Goal: Communication & Community: Answer question/provide support

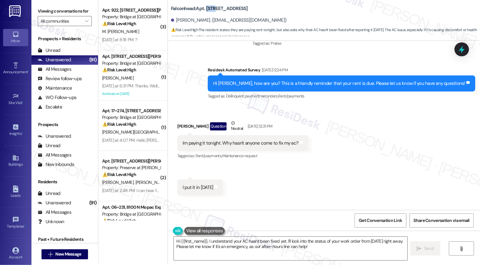
scroll to position [988, 0]
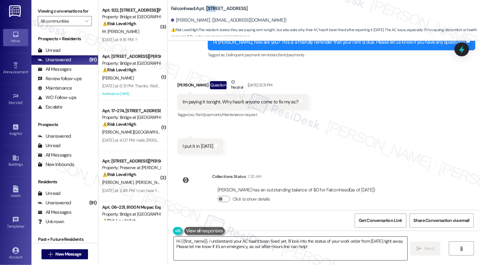
click at [215, 245] on textarea "Hi {{first_name}}, I understand your AC hasn't been fixed yet. I'll look into t…" at bounding box center [290, 249] width 233 height 24
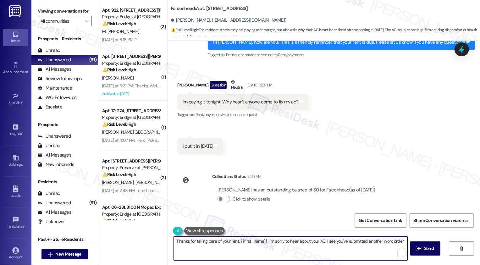
click at [265, 245] on textarea "Thanks for taking care of your rent, {{first_name}}! I'm sorry to hear about yo…" at bounding box center [290, 249] width 233 height 24
click at [301, 244] on textarea "Thanks for taking care of your rent, {{first_name}}! I'm sorry to hear about yo…" at bounding box center [290, 249] width 233 height 24
click at [337, 244] on textarea "Thanks for taking care of your rent, {{first_name}}! I'm sorry to hear about yo…" at bounding box center [290, 249] width 233 height 24
click at [366, 244] on textarea "Thanks for taking care of your rent, {{first_name}}! I'm sorry to hear about yo…" at bounding box center [290, 249] width 233 height 24
type textarea "Thanks for taking care of your rent, {{first_name}}! I'm sorry to hear about yo…"
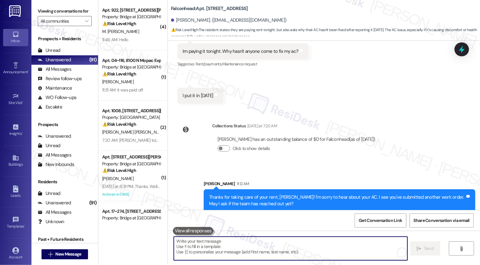
scroll to position [1082, 0]
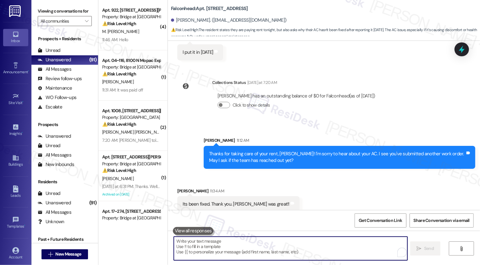
click at [205, 247] on textarea "To enrich screen reader interactions, please activate Accessibility in Grammarl…" at bounding box center [290, 249] width 233 height 24
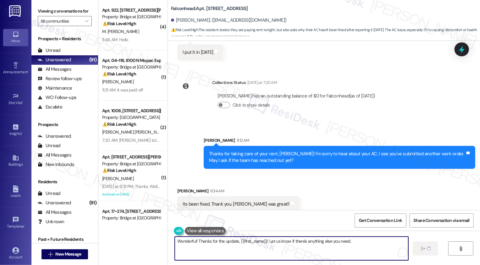
type textarea "Wonderful! Thanks for the update, {{first_name}}! Let us know if there's anythi…"
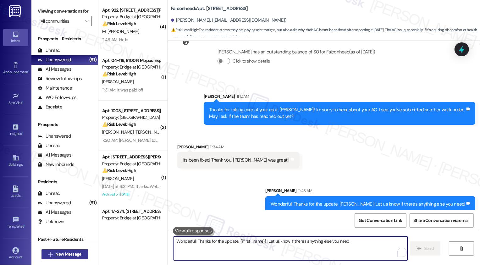
click at [63, 254] on span "New Message" at bounding box center [68, 254] width 26 height 7
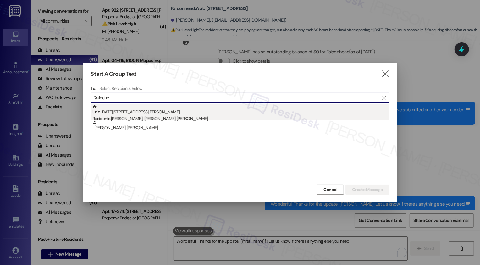
type input "Quinche"
click at [125, 113] on div "Unit: 1208 - 2430 Cromwell Cir Residents: Jaiver Bernal Gonzalez, Sandra Avenda…" at bounding box center [240, 113] width 297 height 18
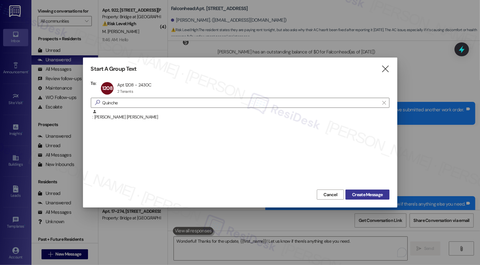
click at [364, 192] on span "Create Message" at bounding box center [367, 194] width 30 height 7
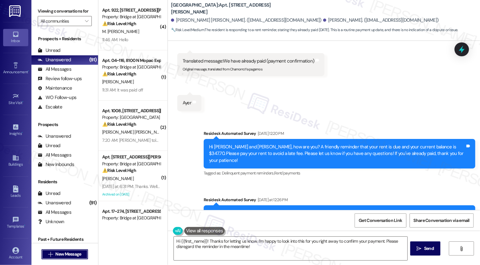
scroll to position [297, 0]
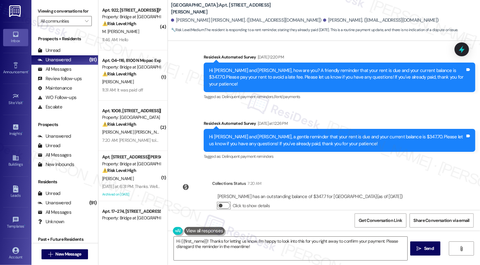
click at [222, 202] on button "Click to show details" at bounding box center [223, 205] width 13 height 6
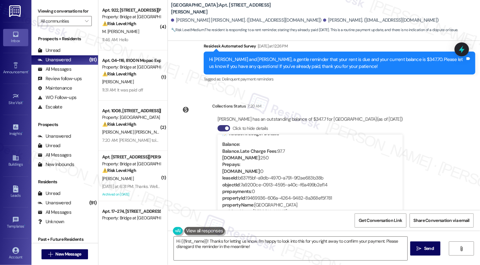
scroll to position [13, 0]
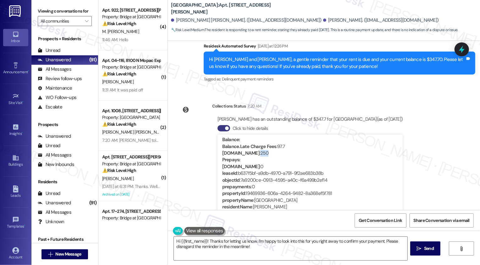
drag, startPoint x: 247, startPoint y: 139, endPoint x: 266, endPoint y: 139, distance: 19.2
click at [266, 150] on div "Balance.Rent : 250" at bounding box center [310, 153] width 176 height 7
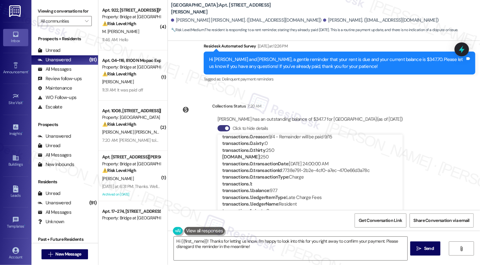
scroll to position [149, 0]
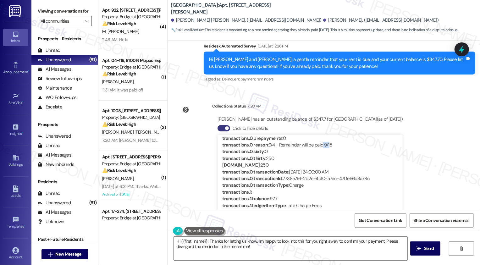
drag, startPoint x: 319, startPoint y: 132, endPoint x: 326, endPoint y: 132, distance: 6.9
click at [326, 142] on div "transactions.0.reason : 9/4 - Remainder will be paid 9/15" at bounding box center [310, 145] width 176 height 7
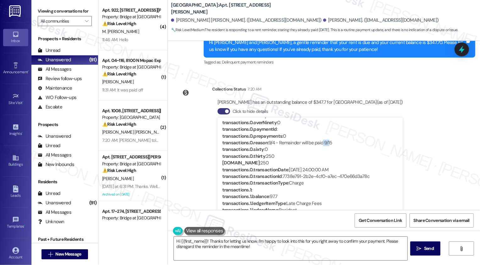
scroll to position [47, 0]
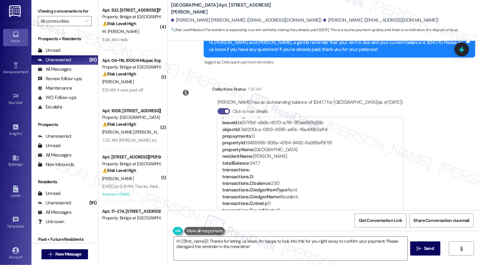
click at [222, 108] on button "Click to hide details" at bounding box center [223, 111] width 13 height 6
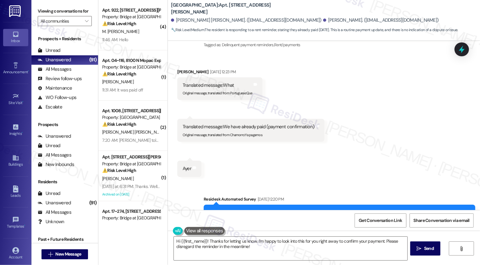
scroll to position [152, 0]
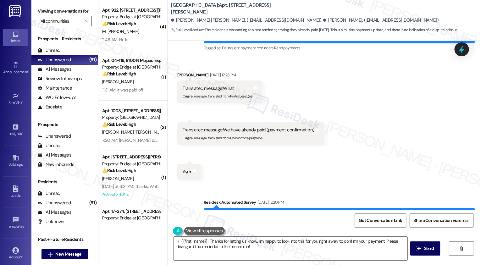
click at [178, 72] on div "Jaiver Bernal Gonzalez Sep 03, 2025 at 12:23 PM" at bounding box center [219, 76] width 85 height 9
copy div "Jaiver"
click at [195, 244] on textarea "Hi {{first_name}}! Thanks for letting us know. I'm happy to look into this for …" at bounding box center [290, 249] width 233 height 24
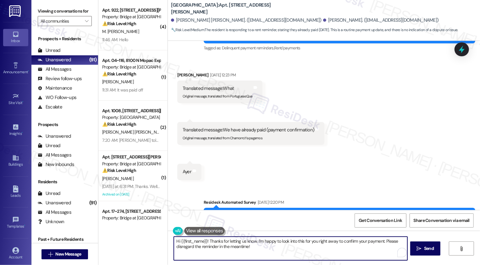
drag, startPoint x: 185, startPoint y: 242, endPoint x: 290, endPoint y: 259, distance: 106.7
click at [290, 259] on textarea "Hi {{first_name}}! Thanks for letting us know. I'm happy to look into this for …" at bounding box center [290, 249] width 233 height 24
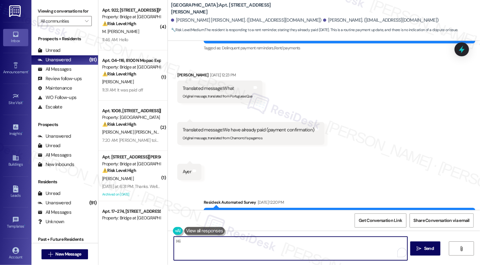
paste textarea "Jaiver"
click at [322, 243] on textarea "Hi Jaiver, sorry I missed your message. Please let me know if you have question…" at bounding box center [290, 249] width 233 height 24
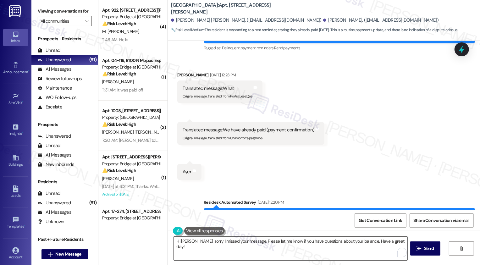
click at [312, 241] on textarea "Hi Jaiver, sorry I missed your message. Please let me know if you have question…" at bounding box center [290, 249] width 233 height 24
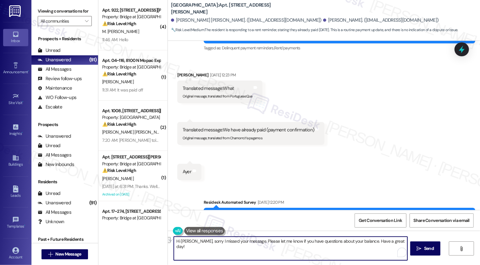
click at [204, 230] on button at bounding box center [204, 231] width 41 height 8
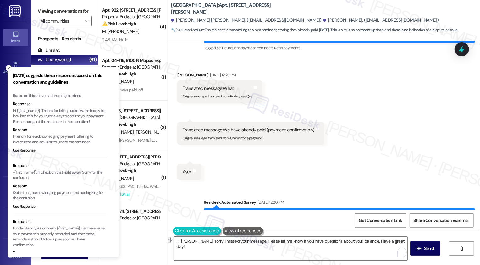
click at [176, 231] on button at bounding box center [197, 231] width 48 height 8
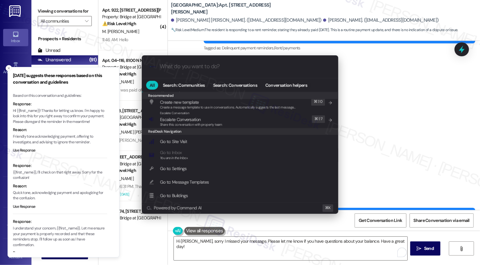
scroll to position [0, 0]
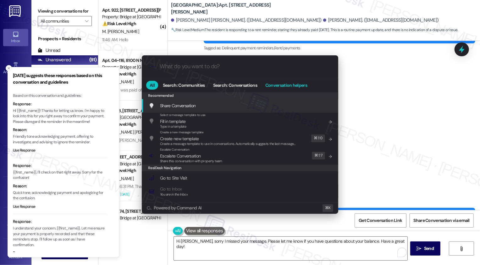
click at [275, 84] on span "Conversation helpers" at bounding box center [286, 85] width 42 height 4
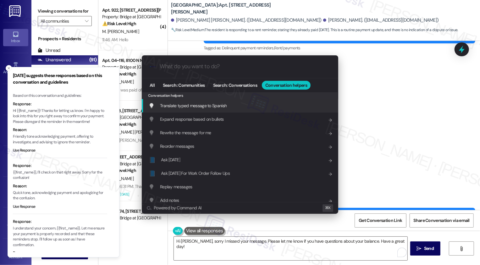
click at [226, 104] on span "Translate typed message to Spanish" at bounding box center [193, 106] width 67 height 6
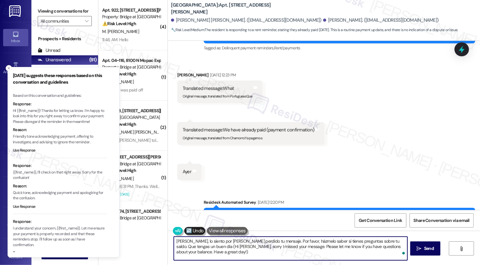
type textarea "Hi Jaiver, sorry I missed your message. Please let me know if you have question…"
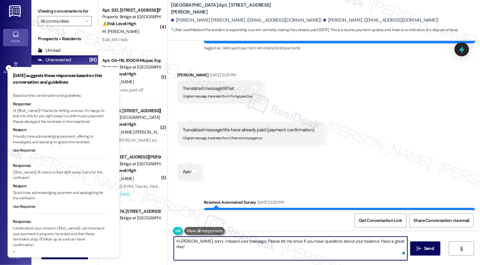
click at [205, 249] on textarea "Hi Jaiver, sorry I missed your message. Please let me know if you have question…" at bounding box center [290, 249] width 233 height 24
click at [8, 69] on icon "Close toast" at bounding box center [9, 68] width 4 height 4
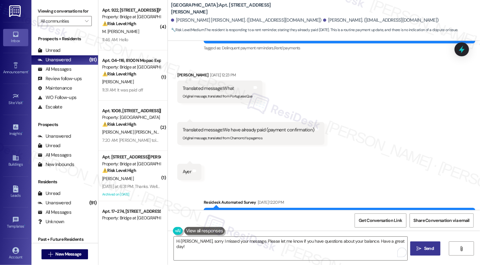
click at [423, 248] on span "Send" at bounding box center [429, 248] width 12 height 7
click at [85, 24] on icon "" at bounding box center [86, 21] width 3 height 5
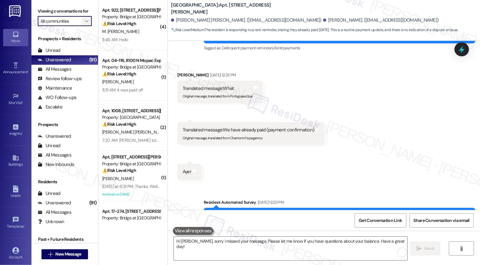
click at [85, 24] on icon "" at bounding box center [86, 21] width 3 height 5
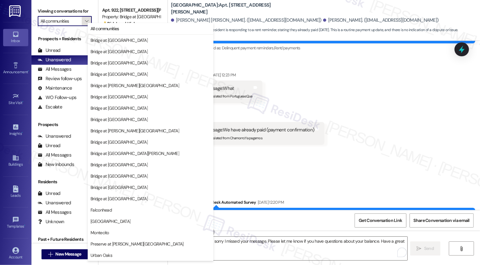
type input "Preserve at [PERSON_NAME][GEOGRAPHIC_DATA]"
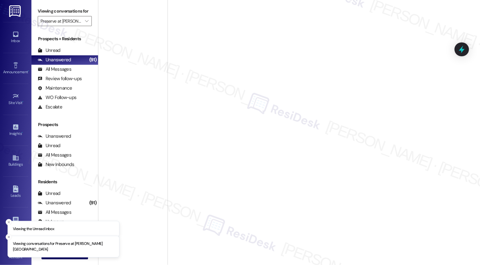
type input "Preserve at [PERSON_NAME][GEOGRAPHIC_DATA]"
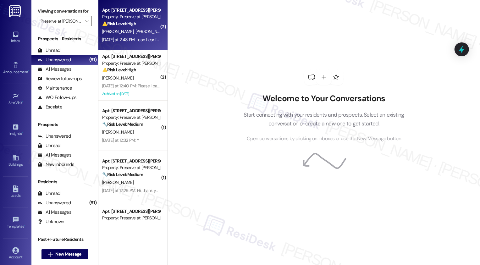
click at [135, 33] on span "[PERSON_NAME]" at bounding box center [150, 32] width 31 height 6
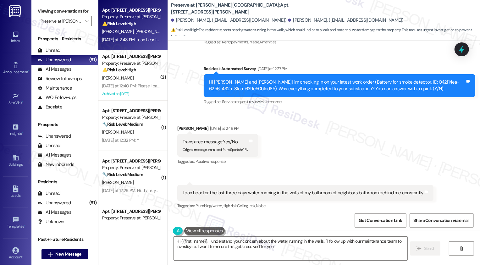
scroll to position [6893, 0]
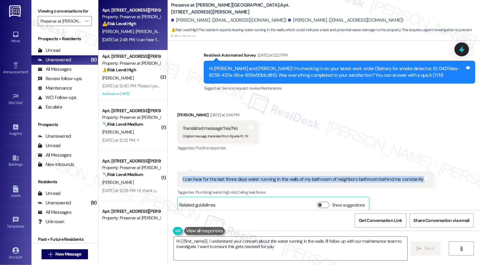
drag, startPoint x: 178, startPoint y: 156, endPoint x: 425, endPoint y: 152, distance: 247.0
click at [426, 167] on div "Received via SMS 2:48 PM Johnette Mason Yesterday at 2:48 PM I can hear for the…" at bounding box center [304, 192] width 265 height 51
click at [232, 242] on textarea "Hi {{first_name}}, I understand your concern about the water running in the wal…" at bounding box center [290, 249] width 233 height 24
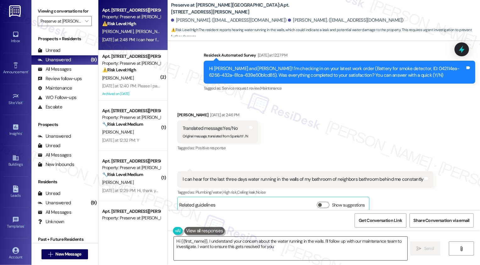
click at [209, 240] on textarea "Hi {{first_name}}, I understand your concern about the water running in the wal…" at bounding box center [290, 249] width 233 height 24
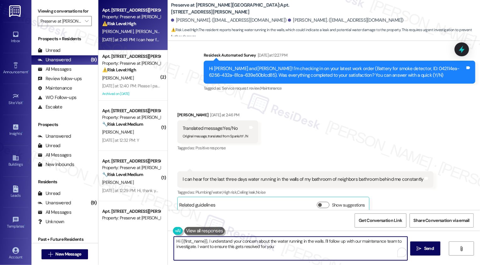
click at [329, 253] on textarea "Hi {{first_name}}, I understand your concern about the water running in the wal…" at bounding box center [290, 249] width 233 height 24
type textarea "Hi {{first_name}}, I understand your concern about the water running in the wal…"
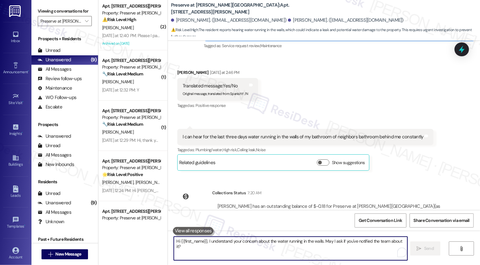
scroll to position [6878, 0]
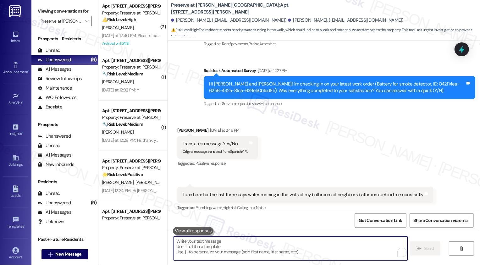
click at [128, 68] on div "Property: Preserve at [PERSON_NAME][GEOGRAPHIC_DATA]" at bounding box center [131, 67] width 58 height 7
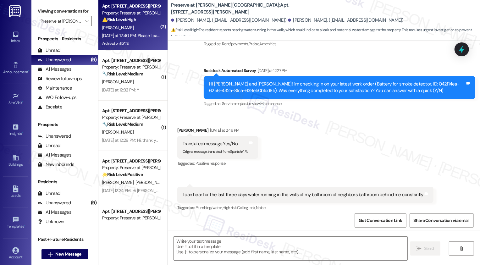
click at [128, 38] on div "Yesterday at 12:40 PM: Please I paid my rent already on the 3rd plus I'm on sec…" at bounding box center [184, 36] width 164 height 6
click at [159, 35] on div "Apt. 1023, 1773 Wells Branch Pkwy Property: Preserve at Wells Branch ⚠️ Risk Le…" at bounding box center [132, 25] width 69 height 50
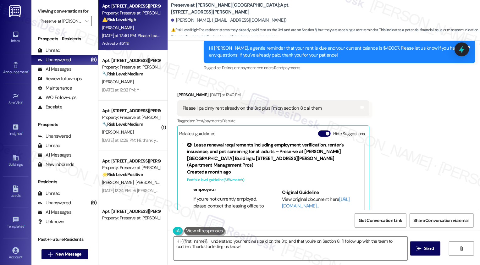
scroll to position [8292, 0]
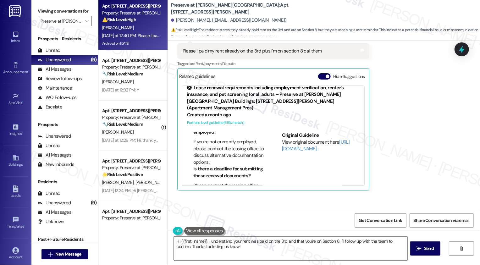
click at [220, 238] on button "Click to show details" at bounding box center [223, 241] width 13 height 6
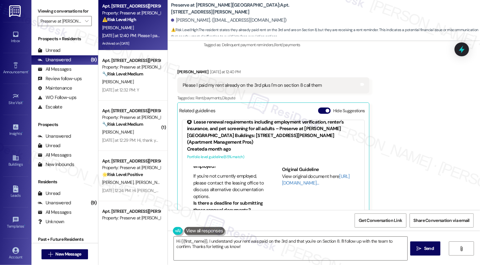
scroll to position [8231, 0]
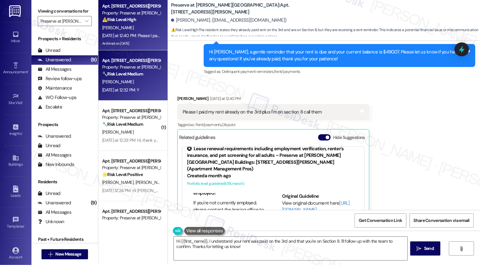
click at [106, 74] on strong "🔧 Risk Level: Medium" at bounding box center [122, 74] width 41 height 6
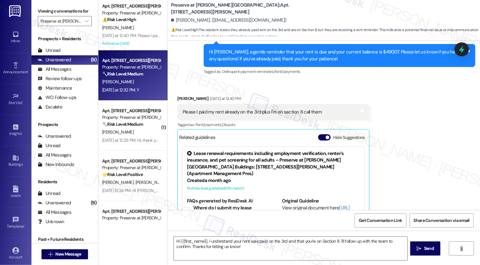
click at [106, 74] on strong "🔧 Risk Level: Medium" at bounding box center [122, 74] width 41 height 6
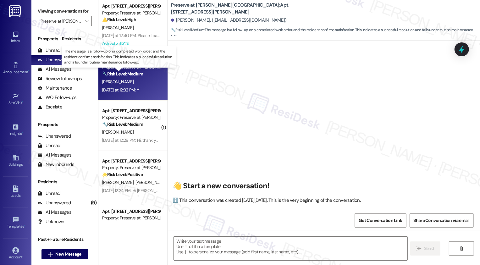
click at [106, 74] on strong "🔧 Risk Level: Medium" at bounding box center [122, 74] width 41 height 6
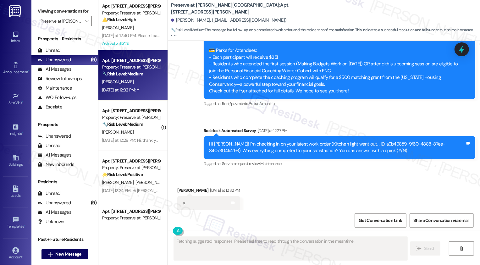
scroll to position [4612, 0]
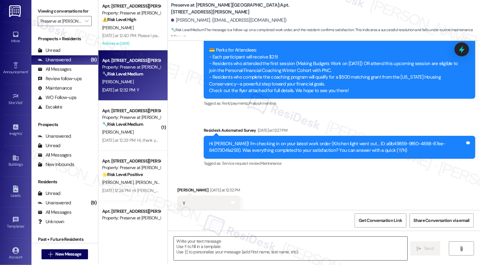
click at [212, 243] on textarea at bounding box center [290, 249] width 233 height 24
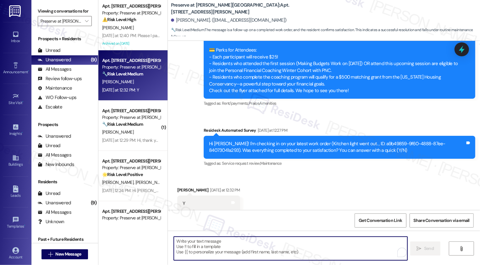
click at [207, 244] on textarea "To enrich screen reader interactions, please activate Accessibility in Grammarl…" at bounding box center [290, 249] width 233 height 24
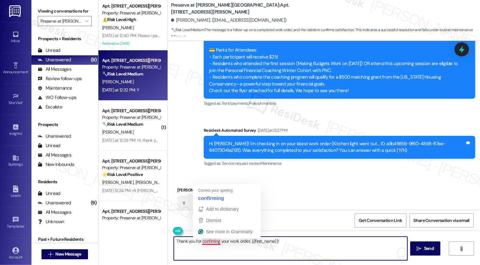
click at [206, 241] on textarea "Thank you for confiming your work order, {{first_name}}!" at bounding box center [290, 249] width 233 height 24
type textarea "Thank you for confirming your work order, {{first_name}}!"
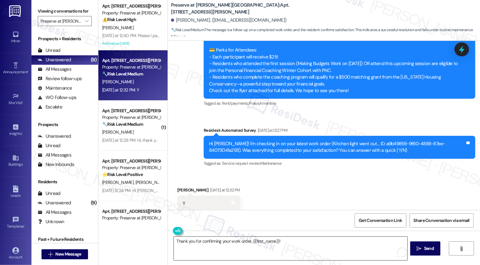
click at [284, 252] on textarea "Thank you for confirming your work order, {{first_name}}!" at bounding box center [290, 249] width 233 height 24
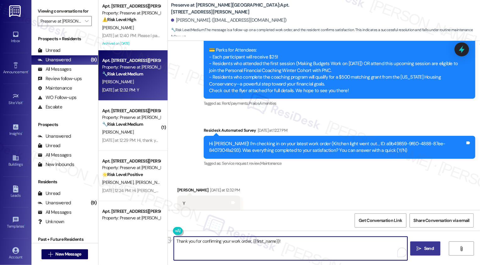
click at [426, 249] on span "Send" at bounding box center [429, 248] width 10 height 7
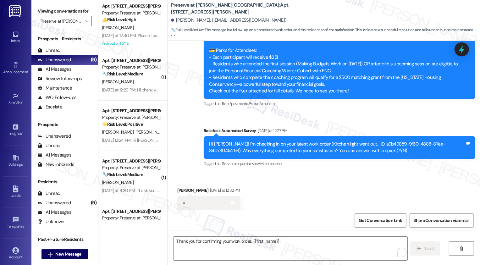
scroll to position [4656, 0]
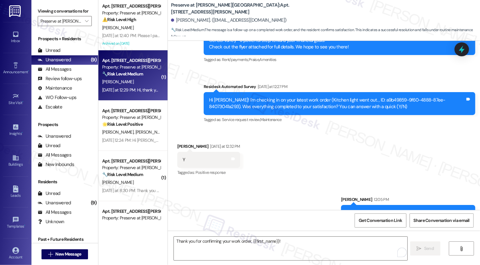
click at [134, 88] on div "Yesterday at 12:29 PM: Hi, thank you. i reached out to my caseworker, and she i…" at bounding box center [198, 90] width 193 height 6
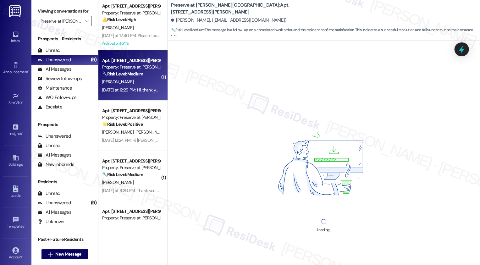
click at [134, 88] on div "Yesterday at 12:29 PM: Hi, thank you. i reached out to my caseworker, and she i…" at bounding box center [198, 90] width 193 height 6
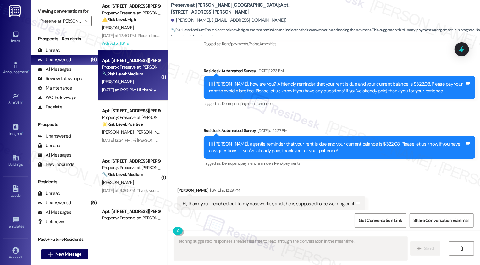
scroll to position [4866, 0]
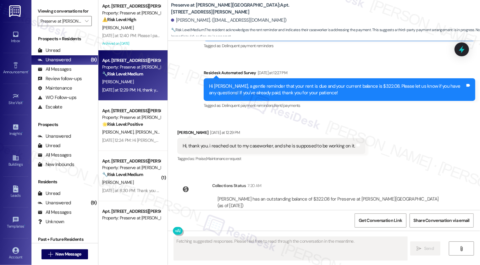
click at [137, 122] on strong "🌟 Risk Level: Positive" at bounding box center [122, 124] width 41 height 6
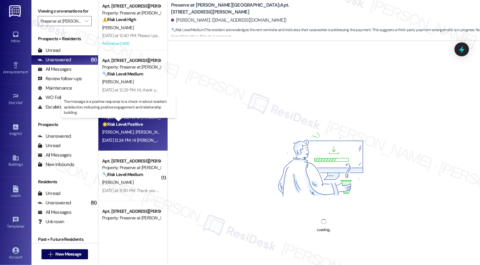
click at [137, 122] on strong "🌟 Risk Level: Positive" at bounding box center [122, 124] width 41 height 6
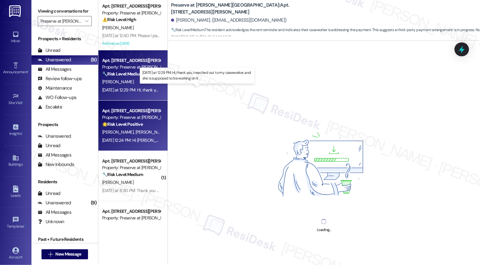
click at [136, 90] on div "Yesterday at 12:29 PM: Hi, thank you. i reached out to my caseworker, and she i…" at bounding box center [198, 90] width 193 height 6
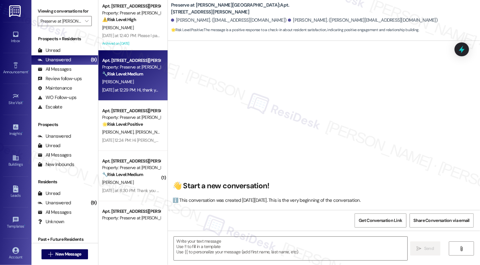
click at [136, 90] on div "Yesterday at 12:29 PM: Hi, thank you. i reached out to my caseworker, and she i…" at bounding box center [198, 90] width 193 height 6
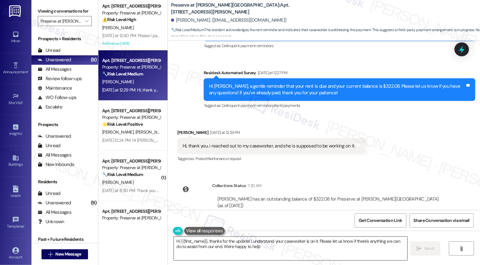
click at [222, 246] on textarea "Hi {{first_name}}, thanks for the update! I understand your caseworker is on it…" at bounding box center [290, 249] width 233 height 24
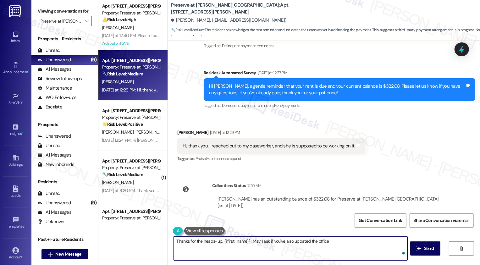
type textarea "Thanks for the heads-up, {{first_name}}! May I ask if you've also updated the o…"
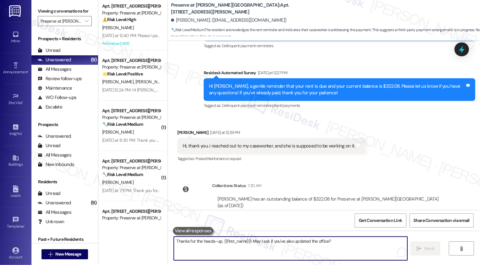
scroll to position [1457, 0]
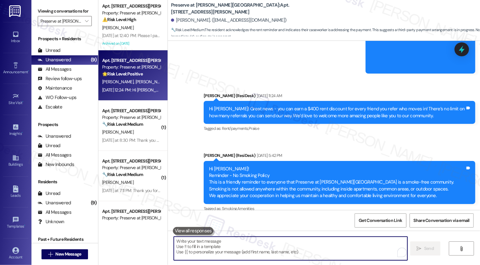
click at [135, 67] on div "Property: Preserve at [PERSON_NAME][GEOGRAPHIC_DATA]" at bounding box center [131, 67] width 58 height 7
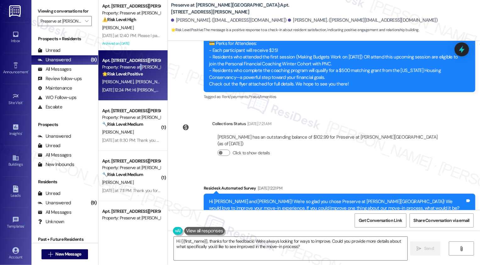
scroll to position [4802, 0]
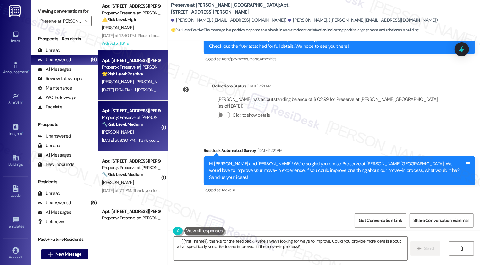
click at [130, 118] on div "Property: Preserve at [PERSON_NAME][GEOGRAPHIC_DATA]" at bounding box center [131, 117] width 58 height 7
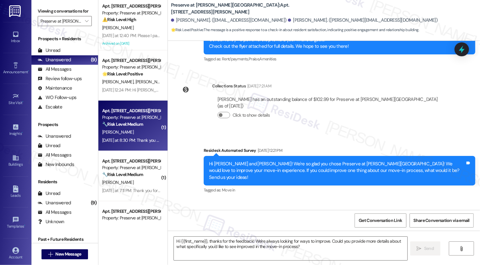
click at [130, 118] on div "Property: Preserve at [PERSON_NAME][GEOGRAPHIC_DATA]" at bounding box center [131, 117] width 58 height 7
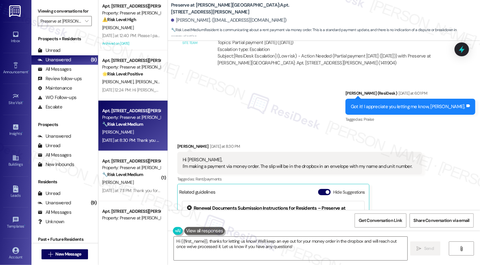
scroll to position [4865, 0]
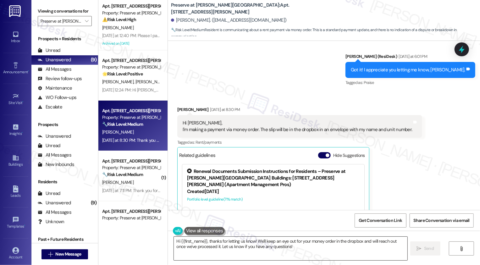
click at [216, 241] on textarea "Hi {{first_name}}, thanks for letting us know! We'll keep an eye out for your m…" at bounding box center [290, 249] width 233 height 24
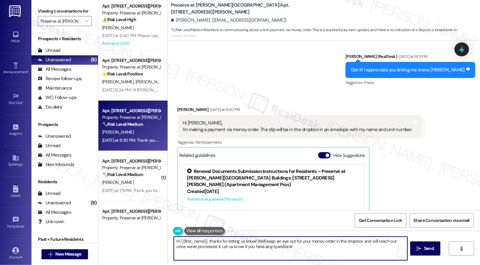
click at [238, 241] on textarea "Hi {{first_name}}, thanks for letting us know! We'll keep an eye out for your m…" at bounding box center [290, 249] width 233 height 24
drag, startPoint x: 256, startPoint y: 240, endPoint x: 294, endPoint y: 257, distance: 41.3
click at [294, 257] on textarea "Hi {{first_name}}, thanks for letting me know! We'll keep an eye out for your m…" at bounding box center [290, 249] width 233 height 24
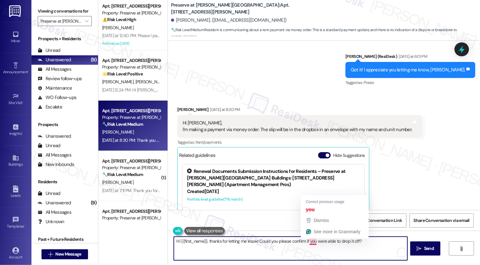
click at [310, 242] on textarea "Hi {{first_name}}, thanks for letting me know! Could you please confirm if you …" at bounding box center [290, 249] width 233 height 24
click at [306, 241] on textarea "Hi {{first_name}}, thanks for letting me know! Could you please confirm if were…" at bounding box center [290, 249] width 233 height 24
type textarea "Hi {{first_name}}, thanks for letting me know! Could you please confirm if you …"
click at [366, 244] on textarea "Hi {{first_name}}, thanks for letting me know! Could you please confirm if you …" at bounding box center [290, 249] width 233 height 24
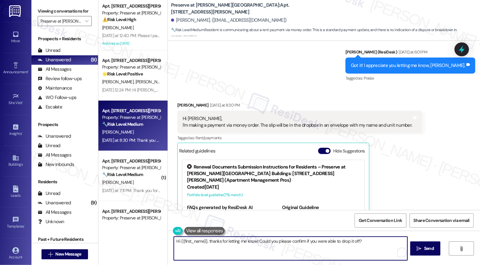
scroll to position [4869, 0]
click at [335, 242] on textarea "Hi {{first_name}}, thanks for letting me know! Could you please confirm if you …" at bounding box center [290, 249] width 233 height 24
click at [330, 242] on textarea "Hi {{first_name}}, thanks for letting me know! Could you please confirm if you …" at bounding box center [290, 249] width 233 height 24
click at [358, 242] on textarea "Hi {{first_name}}, thanks for letting me know! Could you please confirm if you …" at bounding box center [290, 249] width 233 height 24
click at [365, 239] on textarea "Hi {{first_name}}, thanks for letting me know! Could you please confirm if you …" at bounding box center [290, 249] width 233 height 24
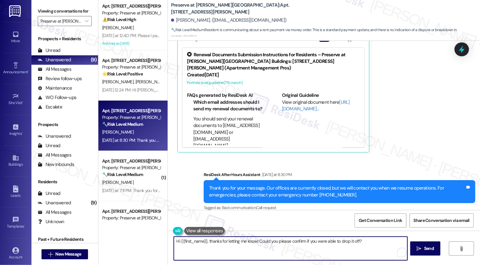
scroll to position [5044, 0]
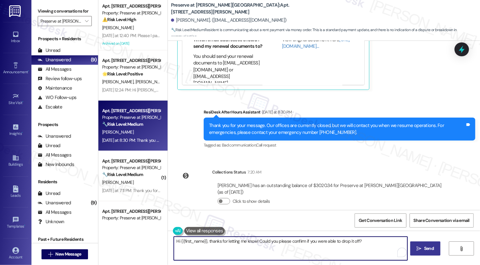
type textarea "Hi {{first_name}}, thanks for letting me know! Could you please confirm if you …"
click at [421, 246] on span " Send" at bounding box center [425, 248] width 20 height 7
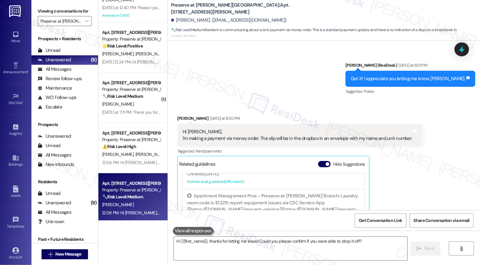
scroll to position [0, 0]
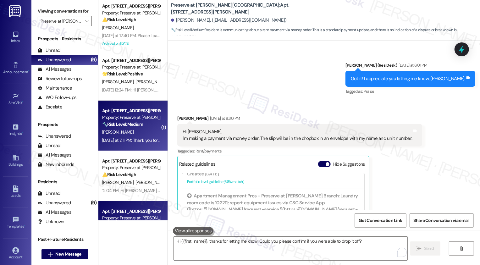
click at [139, 124] on strong "🔧 Risk Level: Medium" at bounding box center [122, 124] width 41 height 6
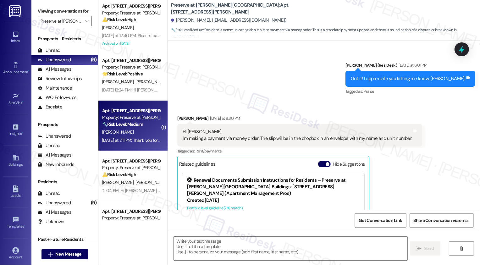
click at [139, 124] on strong "🔧 Risk Level: Medium" at bounding box center [122, 124] width 41 height 6
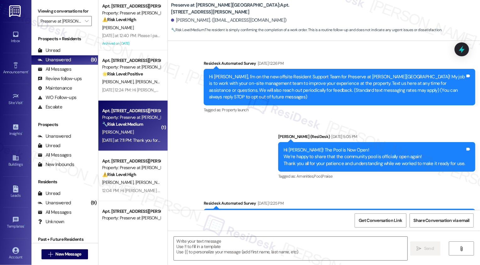
type textarea "Fetching suggested responses. Please feel free to read through the conversation…"
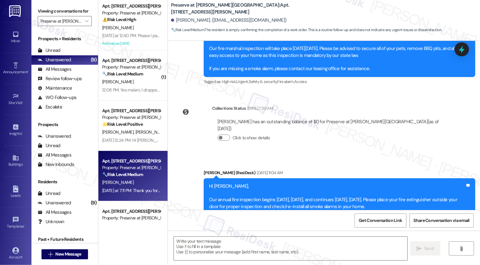
scroll to position [4601, 0]
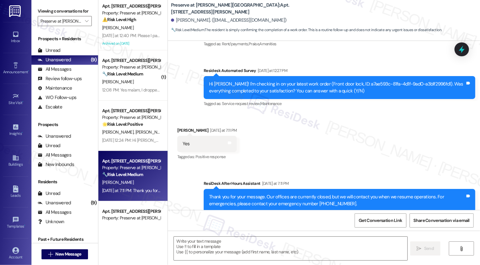
click at [231, 231] on div " Send " at bounding box center [324, 254] width 312 height 47
click at [230, 242] on textarea at bounding box center [290, 249] width 233 height 24
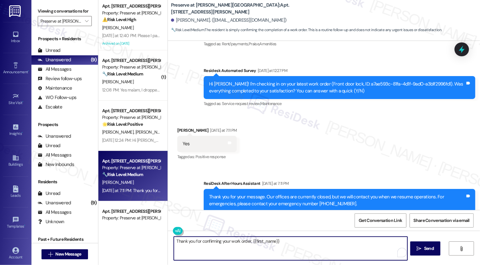
type textarea "Thank you for confirming your work order, {{first_name}}!"
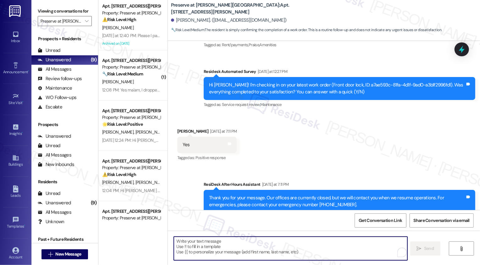
scroll to position [4644, 0]
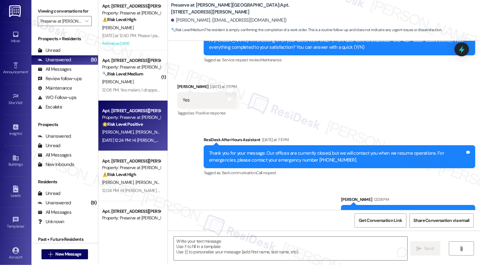
click at [142, 133] on div "[PERSON_NAME] [PERSON_NAME]" at bounding box center [130, 132] width 59 height 8
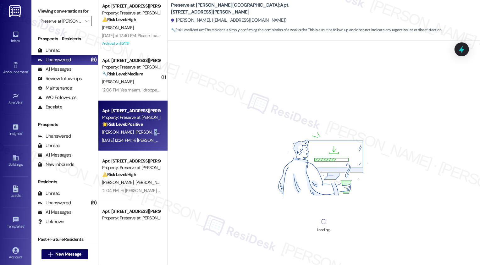
click at [142, 133] on div "[PERSON_NAME] [PERSON_NAME]" at bounding box center [130, 132] width 59 height 8
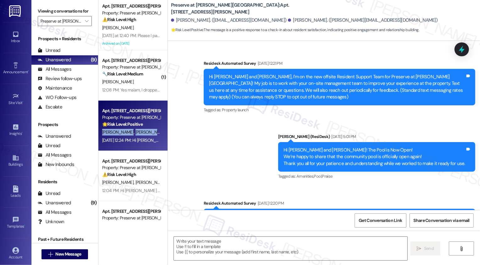
type textarea "Fetching suggested responses. Please feel free to read through the conversation…"
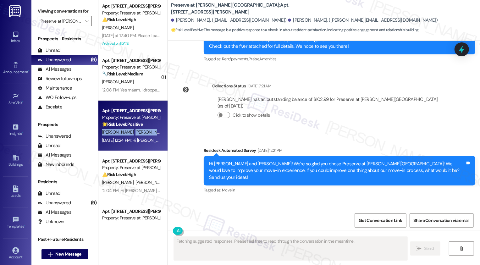
scroll to position [31, 0]
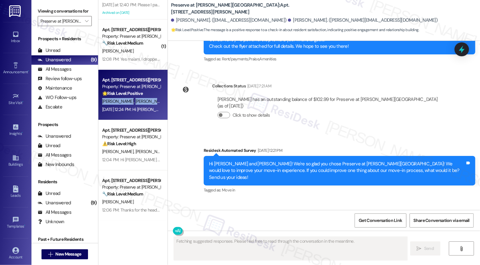
click at [139, 147] on div "Apt. 1007, [STREET_ADDRESS][PERSON_NAME] Property: Preserve at [PERSON_NAME][GE…" at bounding box center [130, 136] width 59 height 21
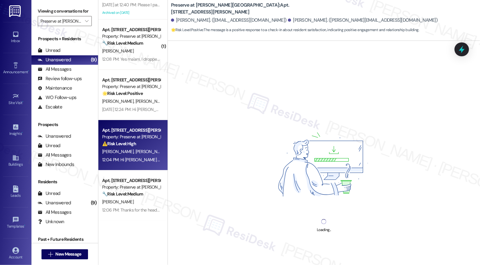
click at [139, 147] on div "Apt. 1007, [STREET_ADDRESS][PERSON_NAME] Property: Preserve at [PERSON_NAME][GE…" at bounding box center [130, 136] width 59 height 21
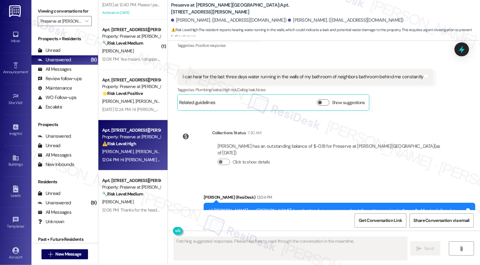
scroll to position [64, 0]
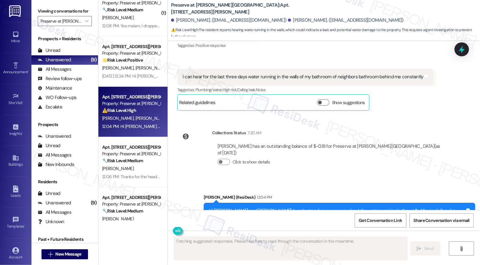
click at [133, 173] on div "Apt. 1023, [STREET_ADDRESS][PERSON_NAME] Property: Preserve at [PERSON_NAME][GE…" at bounding box center [132, 110] width 69 height 220
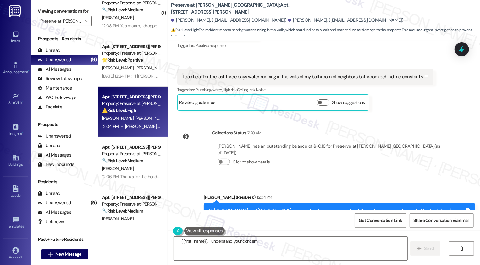
type textarea "Hi {{first_name}}, I understand your concern"
click at [133, 173] on div "12:06 PM: Thanks for the heads-up, [PERSON_NAME]! May I ask if you've also upda…" at bounding box center [130, 177] width 59 height 8
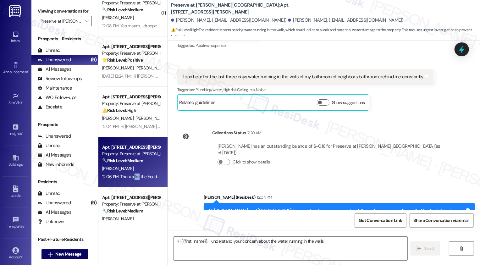
type textarea "Hi {{first_name}}, I understand your concern about the water running in the wal…"
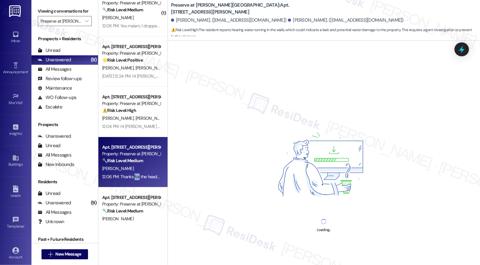
click at [133, 173] on div "12:06 PM: Thanks for the heads-up, [PERSON_NAME]! May I ask if you've also upda…" at bounding box center [130, 177] width 59 height 8
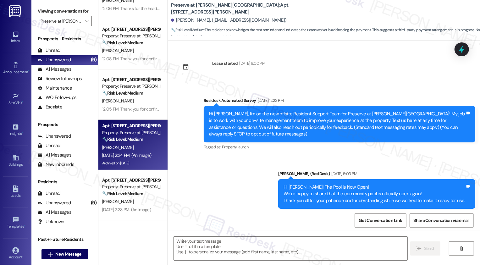
scroll to position [0, 0]
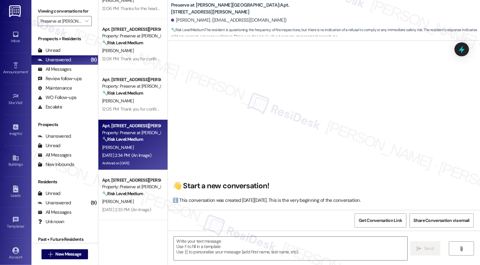
click at [139, 147] on div "[PERSON_NAME]" at bounding box center [130, 148] width 59 height 8
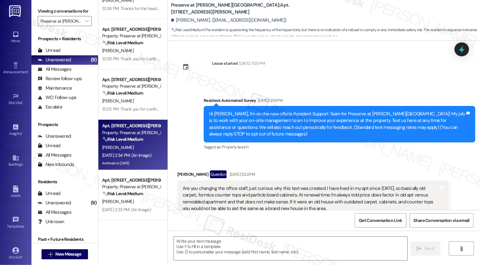
click at [139, 147] on div "[PERSON_NAME]" at bounding box center [130, 148] width 59 height 8
type textarea "Fetching suggested responses. Please feel free to read through the conversation…"
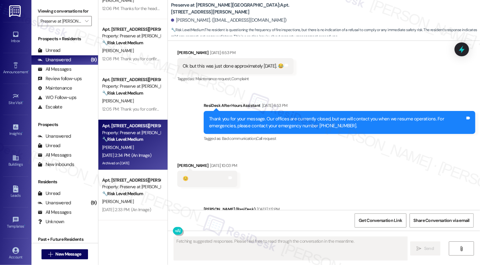
scroll to position [7531, 0]
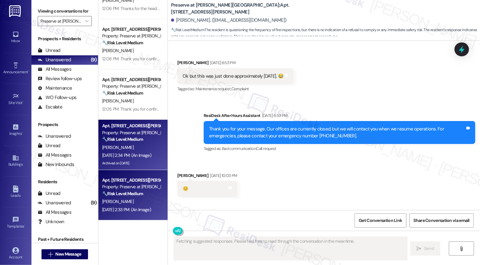
click at [136, 197] on div "Apt. [STREET_ADDRESS][PERSON_NAME] Property: Preserve at [PERSON_NAME][GEOGRAPH…" at bounding box center [130, 186] width 59 height 21
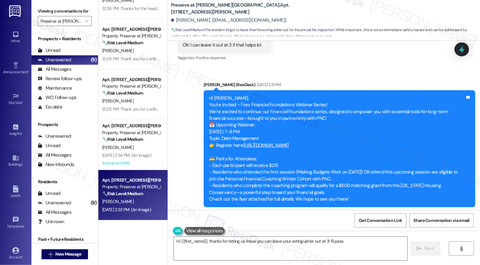
scroll to position [5938, 0]
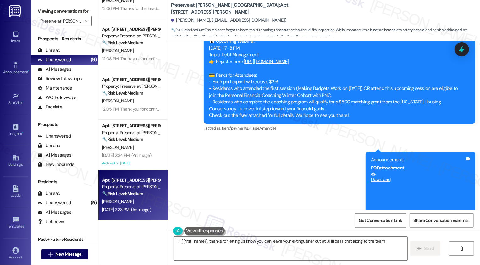
type textarea "Hi {{first_name}}, thanks for letting us know you can leave your extinguisher o…"
click at [22, 65] on link "Announcement •" at bounding box center [15, 68] width 25 height 17
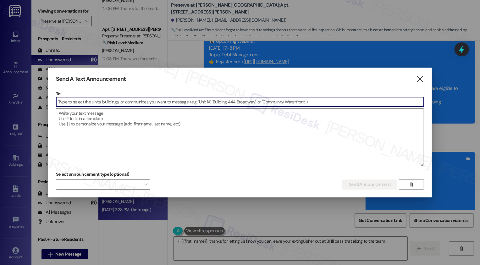
click at [112, 126] on textarea at bounding box center [240, 137] width 368 height 57
click at [86, 118] on textarea at bounding box center [240, 137] width 368 height 57
click at [70, 121] on textarea at bounding box center [240, 137] width 368 height 57
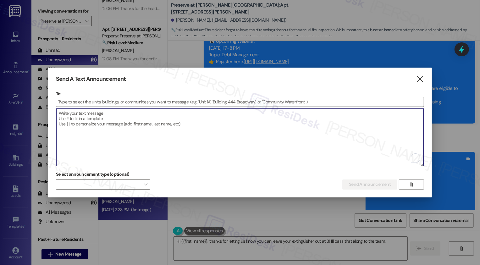
click at [127, 128] on textarea "To enrich screen reader interactions, please activate Accessibility in Grammarl…" at bounding box center [240, 137] width 368 height 57
click at [107, 128] on textarea "To enrich screen reader interactions, please activate Accessibility in Grammarl…" at bounding box center [240, 137] width 368 height 57
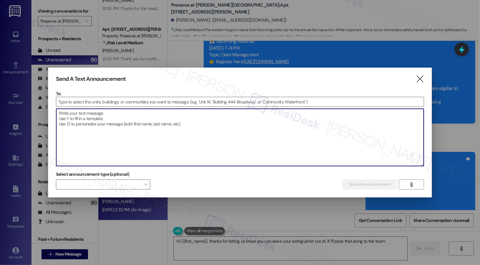
click at [66, 116] on textarea "To enrich screen reader interactions, please activate Accessibility in Grammarl…" at bounding box center [240, 137] width 368 height 57
paste textarea "Thank you for confirming your work order, {{first_name}}!"
type textarea "Thank you for confirming your work order, {{first_name}}!"
click at [162, 119] on textarea "To enrich screen reader interactions, please activate Accessibility in Grammarl…" at bounding box center [240, 137] width 368 height 57
paste textarea "NOT_ALLOWED"
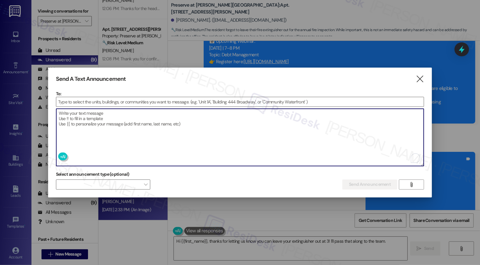
type textarea "NOT_ALLOWED"
paste textarea "Thank you for confirming your work order, {{first_name}}!"
type textarea "Thank you for confirming your work order, {{first_name}}!"
click at [129, 133] on textarea "To enrich screen reader interactions, please activate Accessibility in Grammarl…" at bounding box center [240, 137] width 368 height 57
click at [72, 116] on textarea "To enrich screen reader interactions, please activate Accessibility in Grammarl…" at bounding box center [240, 137] width 368 height 57
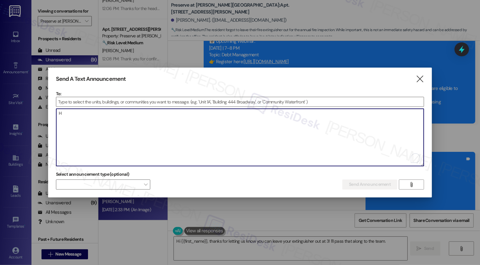
paste textarea "Thank you for confirming your work order, {{first_name}}!"
type textarea "HThank you for confirming your work order, {{first_name}}!"
click at [144, 122] on textarea "To enrich screen reader interactions, please activate Accessibility in Grammarl…" at bounding box center [240, 137] width 368 height 57
paste textarea "Hi {{first_name}}, :taco: Taco [DATE] tonight! Build Your Own Taco at the [GEOG…"
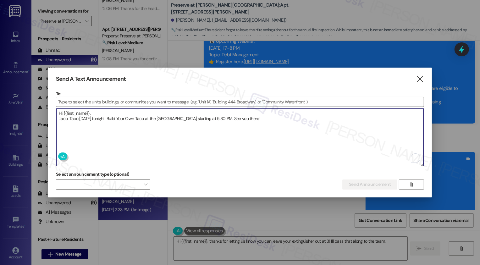
click at [62, 118] on textarea "Hi {{first_name}}, :taco: Taco [DATE] tonight! Build Your Own Taco at the [GEOG…" at bounding box center [240, 137] width 368 height 57
paste textarea "🌮"
type textarea "Hi {{first_name}}, 🌮 Taco [DATE] tonight! Build Your Own Taco at the [GEOGRAPHI…"
click at [91, 99] on input at bounding box center [240, 101] width 368 height 9
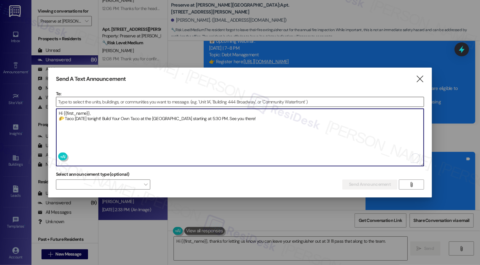
click at [84, 101] on input at bounding box center [240, 101] width 368 height 9
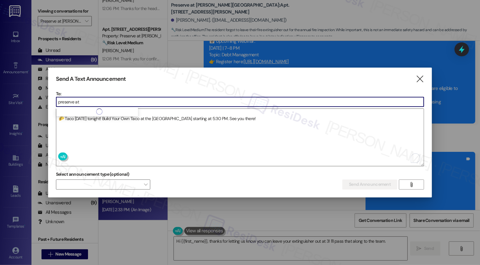
type input "preserve at"
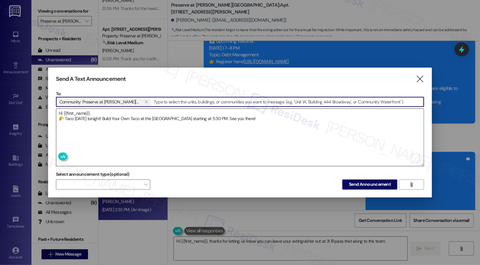
click at [117, 109] on textarea "Hi {{first_name}}, 🌮 Taco [DATE] tonight! Build Your Own Taco at the [GEOGRAPHI…" at bounding box center [240, 137] width 368 height 57
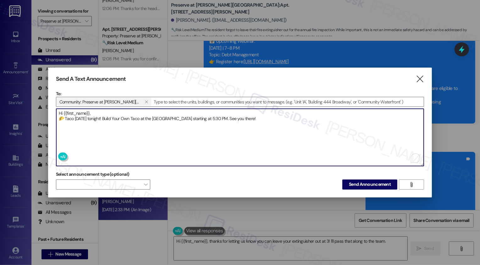
click at [266, 117] on textarea "Hi {{first_name}}, 🌮 Taco [DATE] tonight! Build Your Own Taco at the [GEOGRAPHI…" at bounding box center [240, 137] width 368 height 57
click at [371, 181] on span "Send Announcement" at bounding box center [370, 184] width 42 height 7
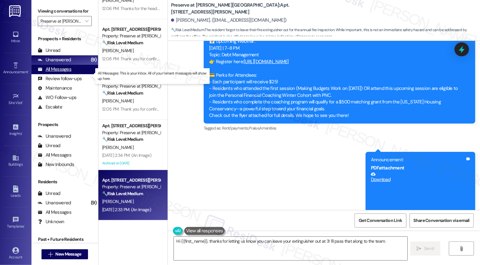
click at [77, 74] on div "All Messages (undefined)" at bounding box center [64, 69] width 67 height 9
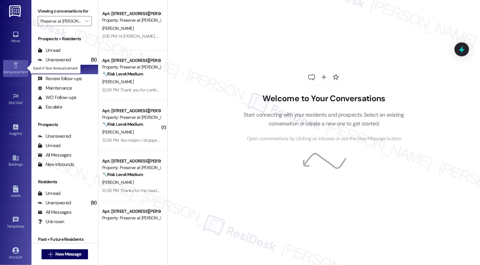
click at [17, 69] on div "Announcement •" at bounding box center [15, 72] width 31 height 6
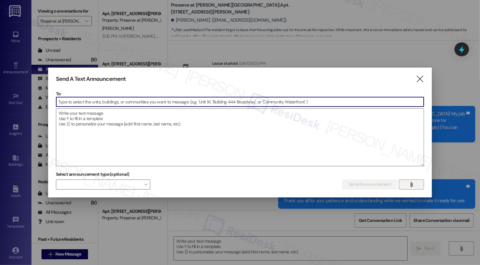
scroll to position [5682, 0]
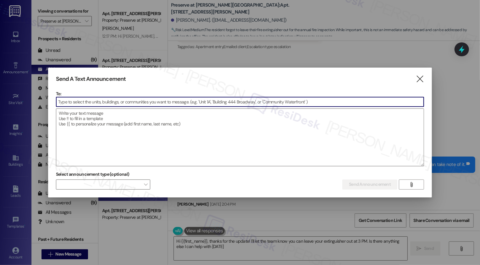
type textarea "Hi {{first_name}}, thanks for the update! I'll let the team know you can leave …"
click at [411, 184] on icon "" at bounding box center [411, 184] width 5 height 5
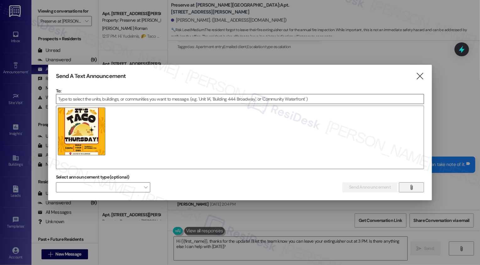
click at [126, 99] on input at bounding box center [240, 98] width 368 height 9
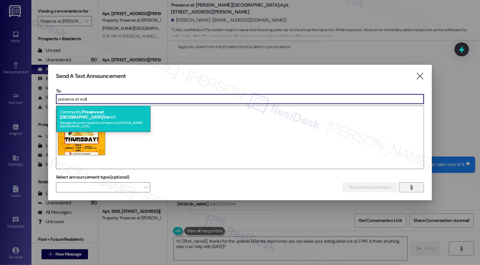
type input "preserve at well"
click at [121, 119] on div "Message all current residents of Preserve at [PERSON_NAME][GEOGRAPHIC_DATA]" at bounding box center [103, 123] width 87 height 9
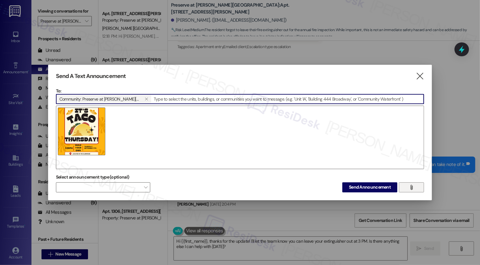
click at [152, 127] on div at bounding box center [240, 137] width 368 height 63
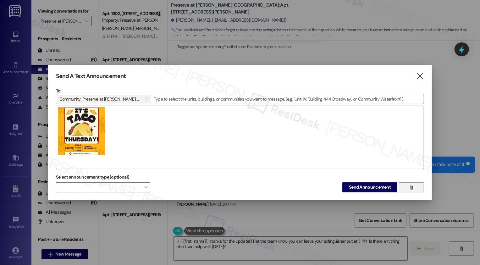
click at [309, 149] on div at bounding box center [240, 137] width 368 height 63
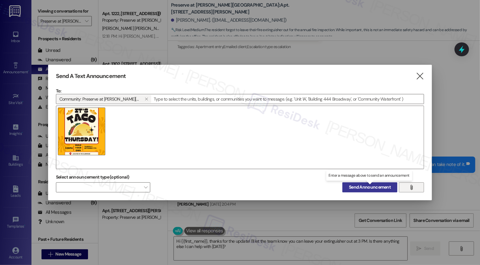
click at [363, 184] on span "Send Announcement" at bounding box center [370, 187] width 42 height 7
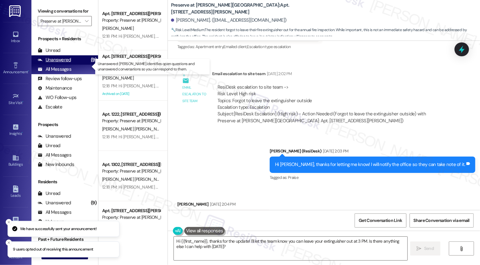
click at [59, 63] on div "Unanswered" at bounding box center [54, 60] width 33 height 7
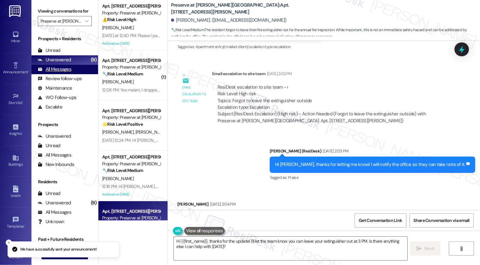
click at [60, 73] on div "All Messages" at bounding box center [55, 69] width 34 height 7
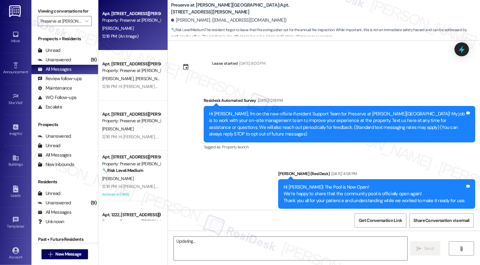
type textarea "Hi"
